Goal: Check status: Check status

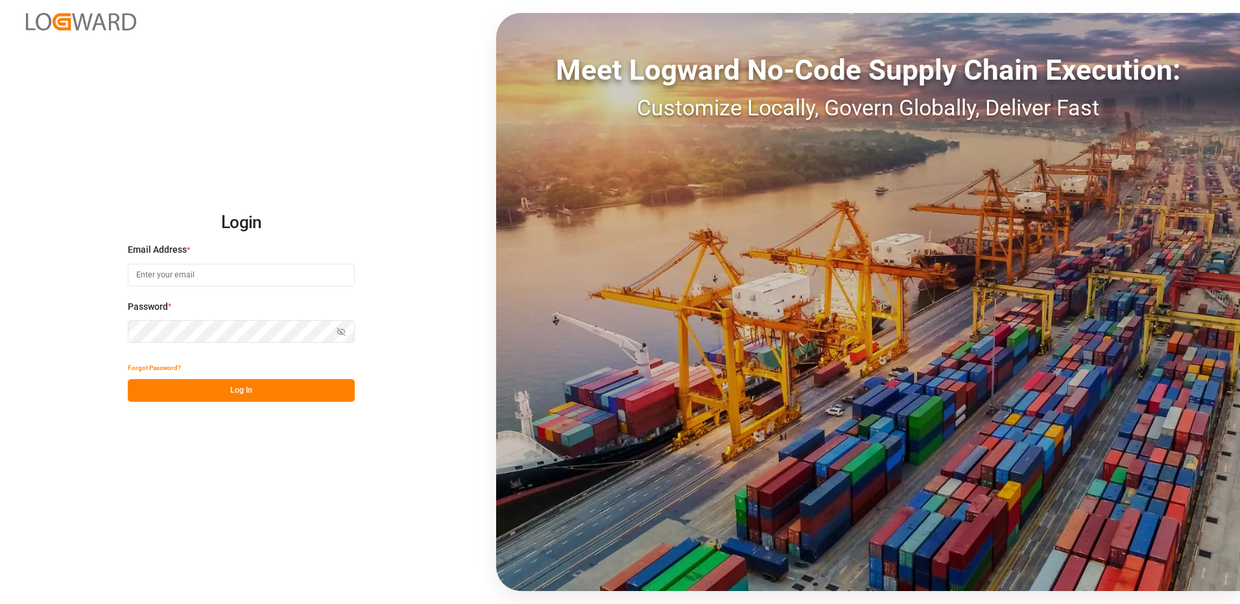
click at [226, 279] on input at bounding box center [241, 275] width 227 height 23
type input "[PERSON_NAME][EMAIL_ADDRESS][PERSON_NAME][DOMAIN_NAME]"
click at [206, 387] on button "Log In" at bounding box center [241, 390] width 227 height 23
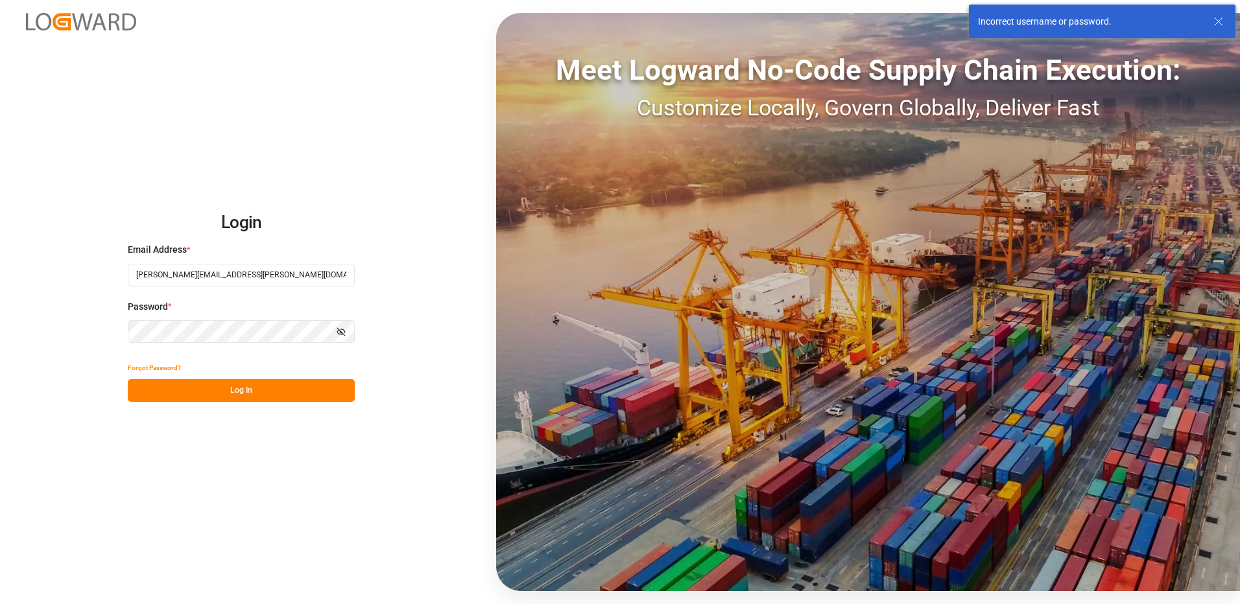
click at [343, 329] on icon "button" at bounding box center [343, 331] width 5 height 4
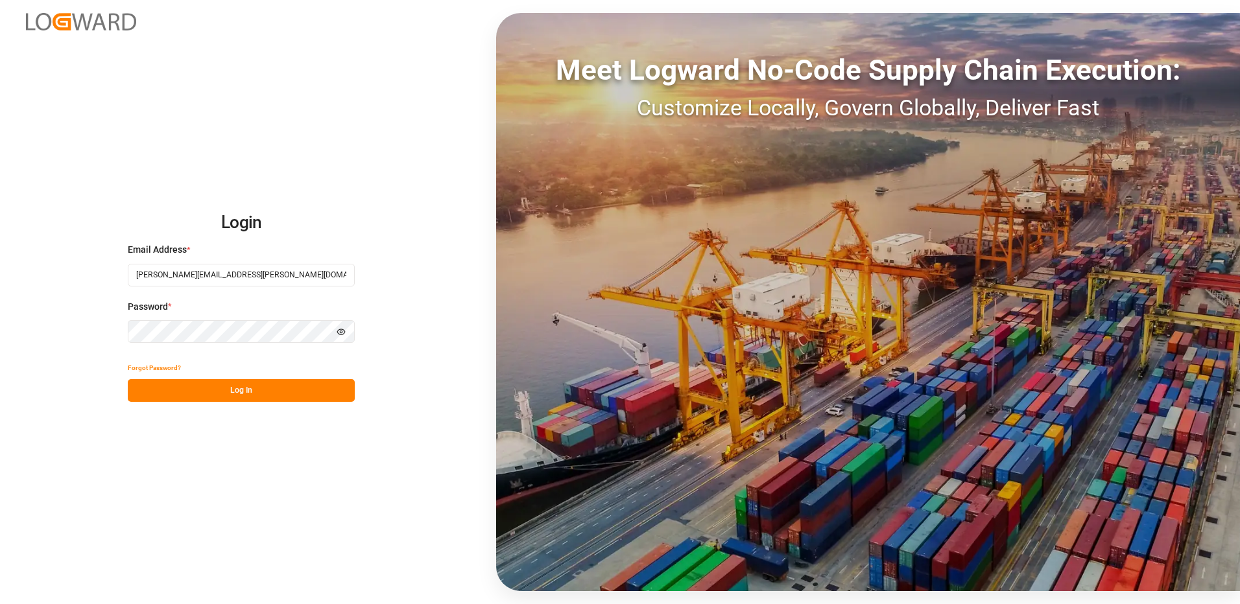
click at [54, 327] on div "Login Email Address * [PERSON_NAME][EMAIL_ADDRESS][PERSON_NAME][DOMAIN_NAME] Pa…" at bounding box center [620, 302] width 1240 height 604
click at [177, 394] on button "Log In" at bounding box center [241, 390] width 227 height 23
click at [248, 389] on button "Log In" at bounding box center [241, 390] width 227 height 23
click at [228, 396] on button "Log In" at bounding box center [241, 390] width 227 height 23
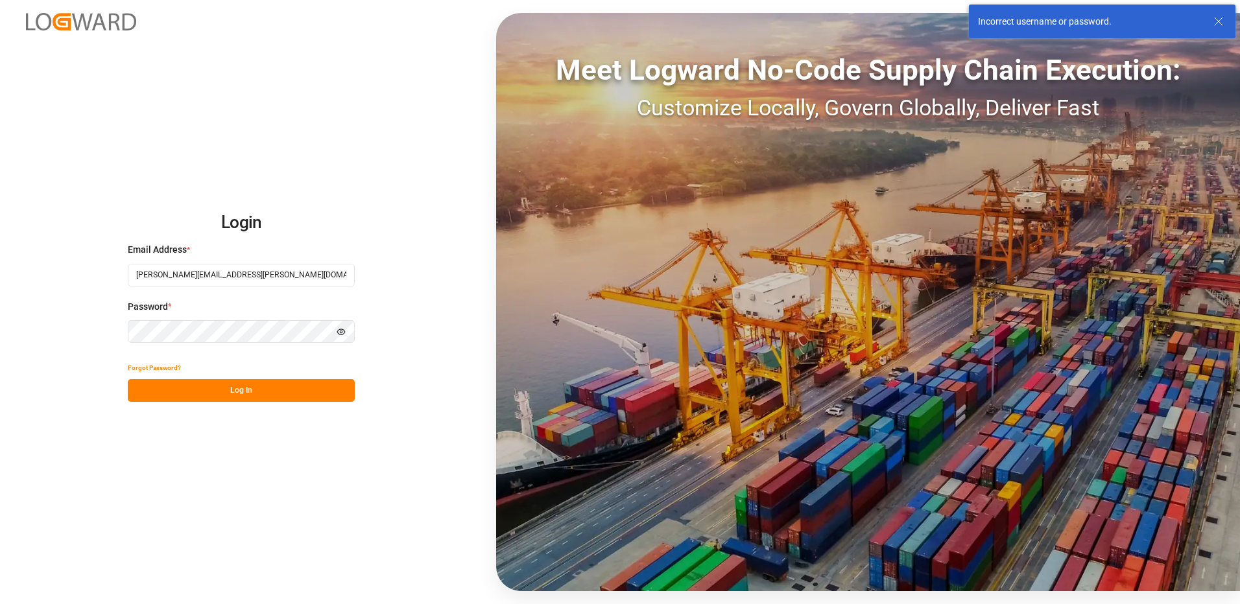
click at [51, 329] on div "Login Email Address * [PERSON_NAME][EMAIL_ADDRESS][PERSON_NAME][DOMAIN_NAME] Pa…" at bounding box center [620, 302] width 1240 height 604
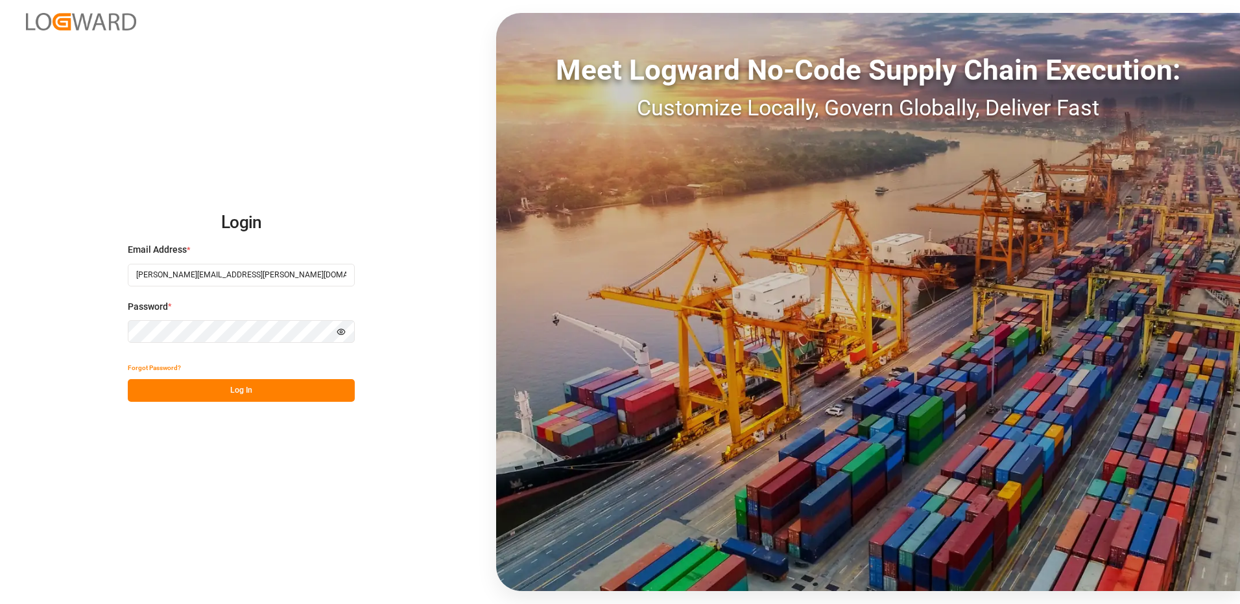
click at [344, 329] on icon "button" at bounding box center [341, 331] width 9 height 9
click at [286, 386] on button "Log In" at bounding box center [241, 390] width 227 height 23
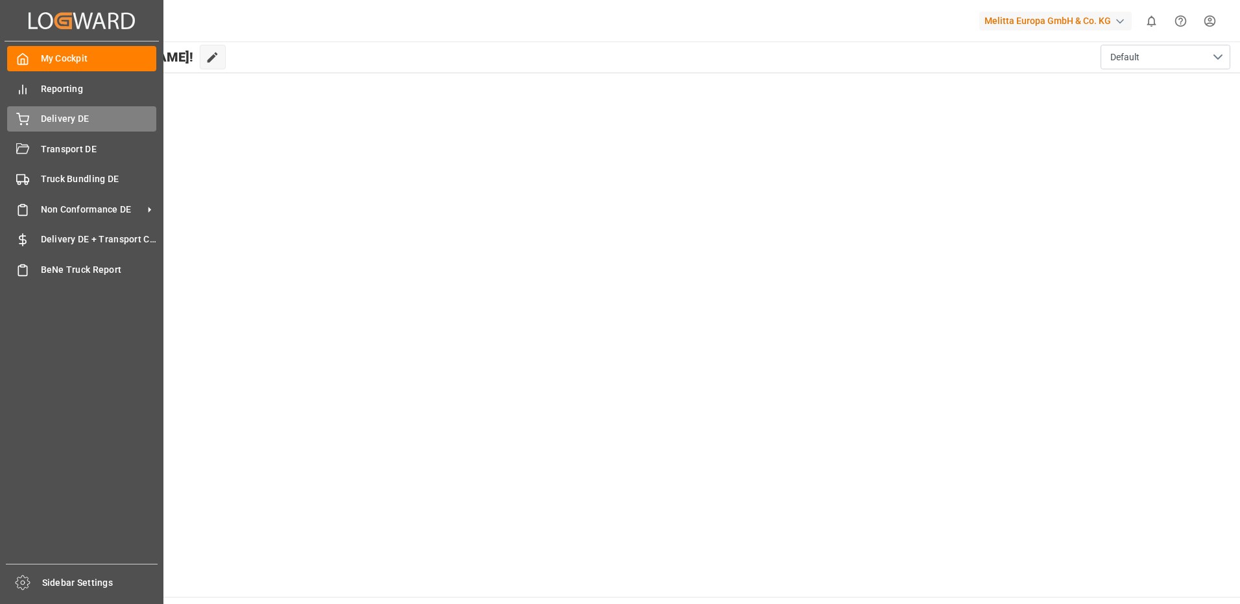
click at [27, 117] on icon at bounding box center [23, 117] width 12 height 8
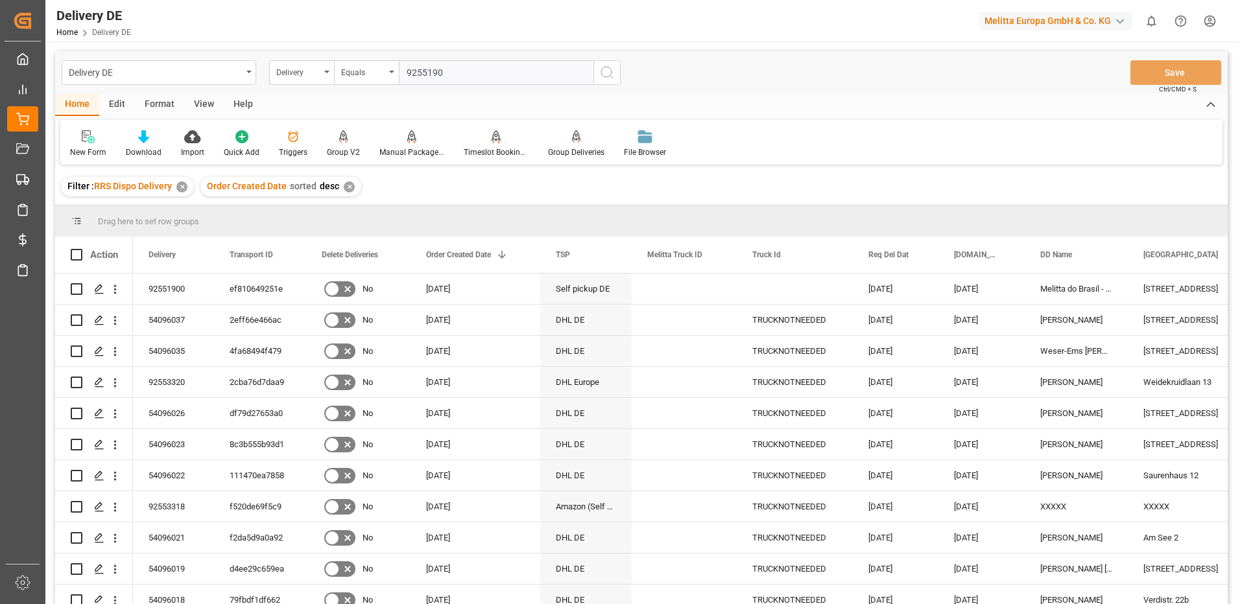
type input "92551900"
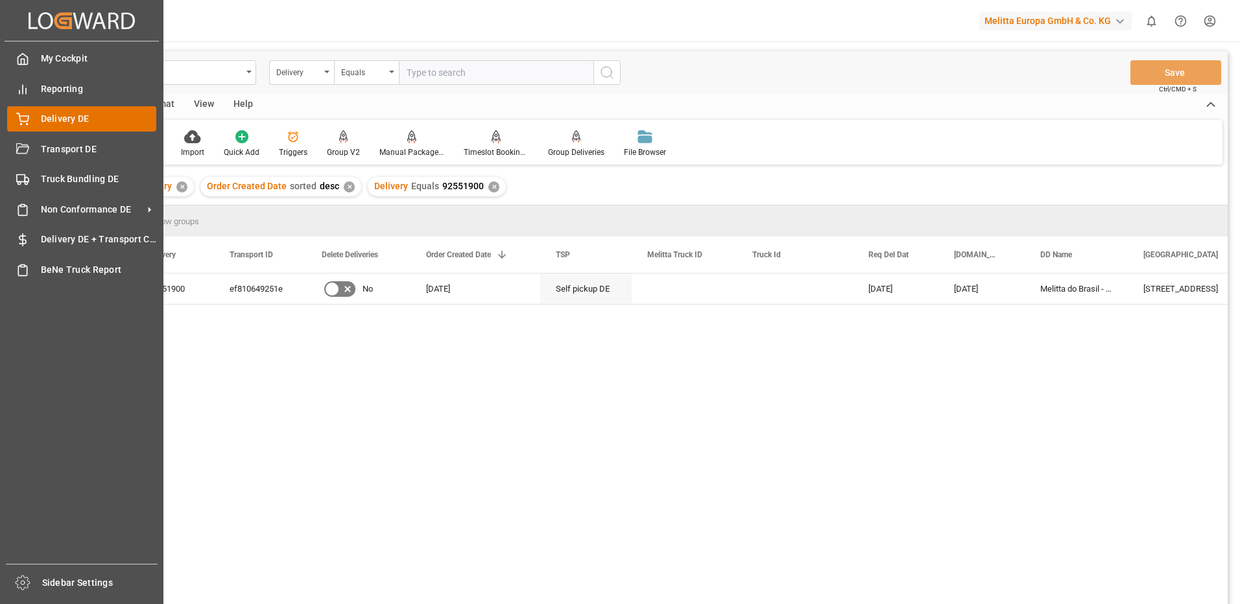
click at [32, 123] on div "Delivery DE Delivery DE" at bounding box center [81, 118] width 149 height 25
